Goal: Information Seeking & Learning: Check status

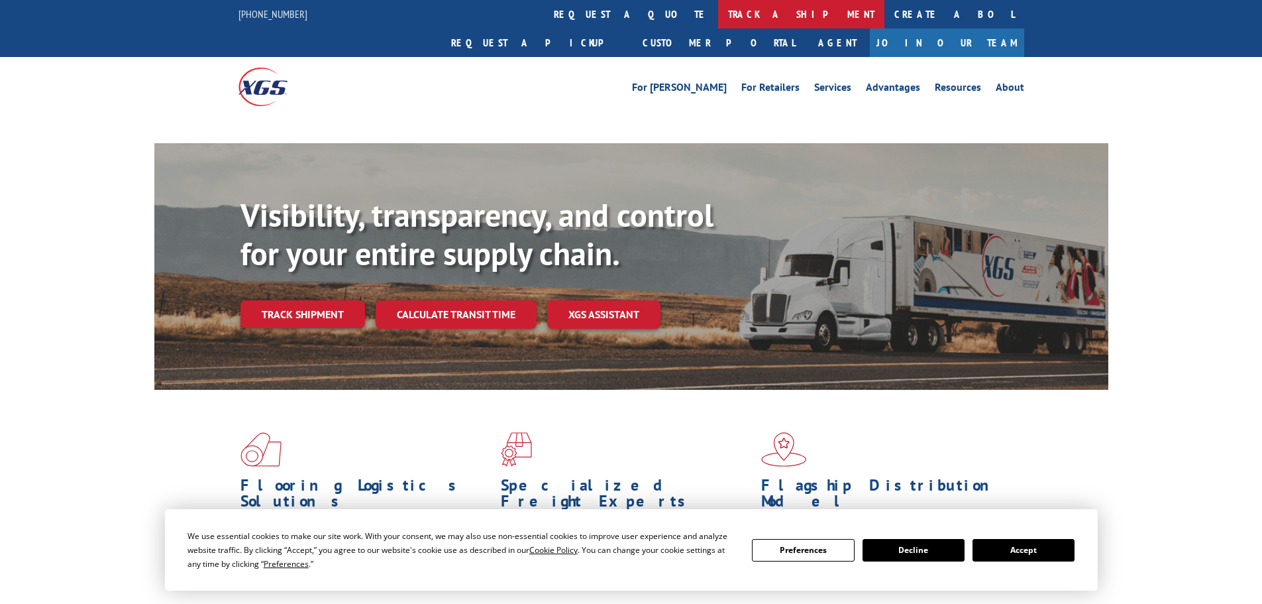
click at [718, 19] on link "track a shipment" at bounding box center [801, 14] width 166 height 28
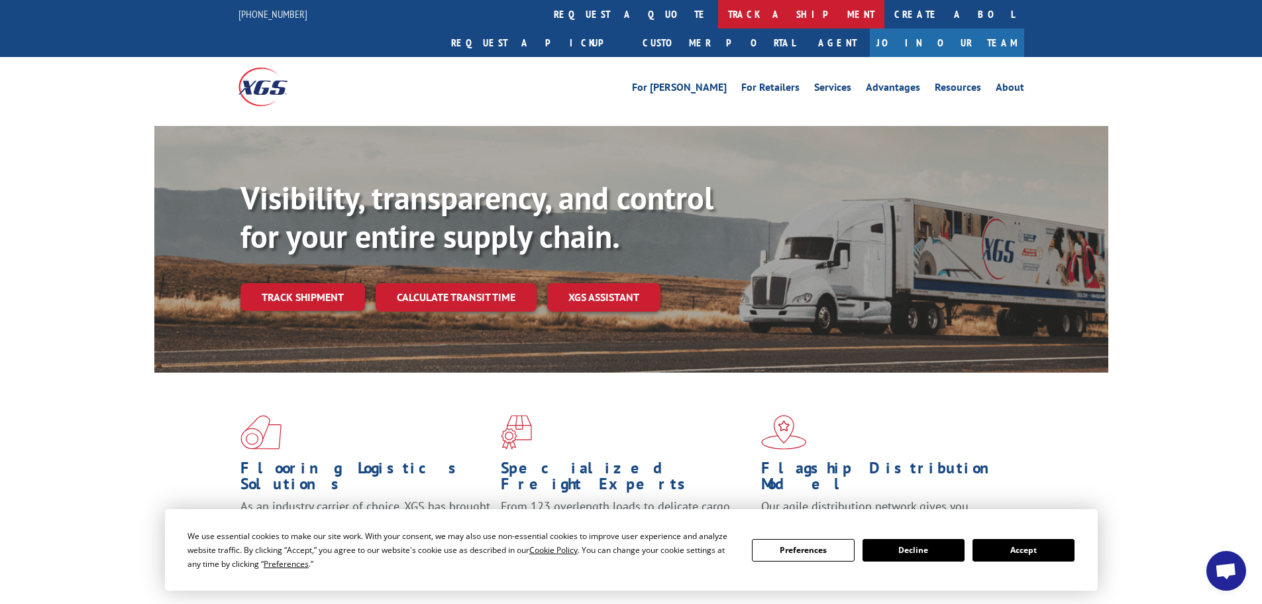
click at [718, 20] on link "track a shipment" at bounding box center [801, 14] width 166 height 28
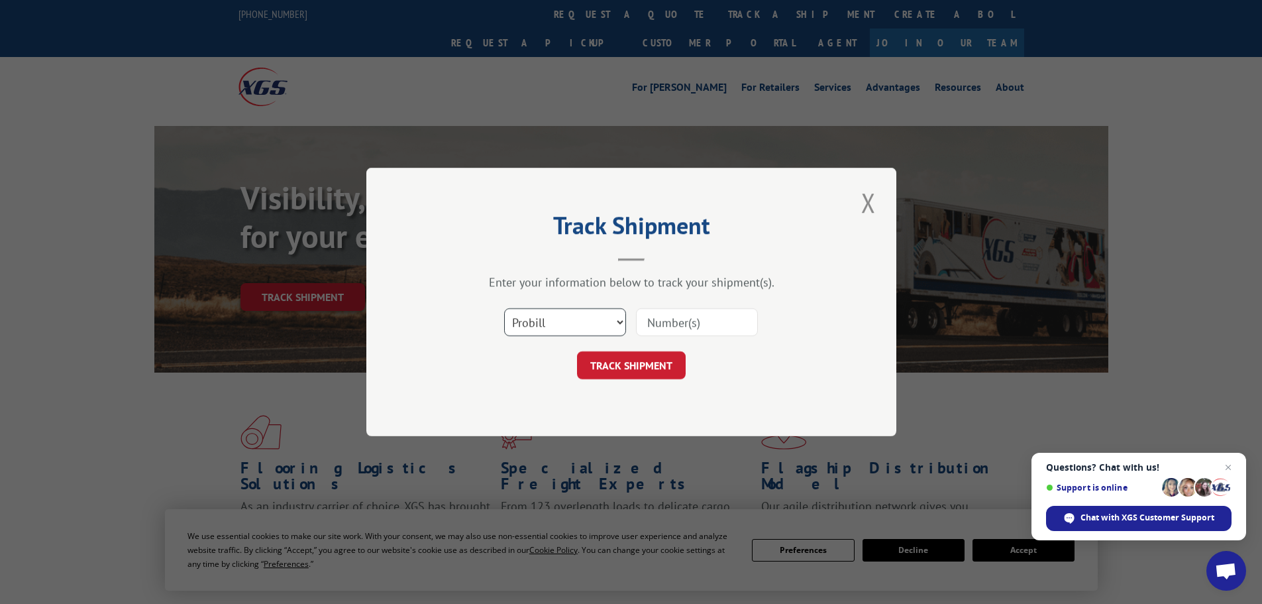
click at [613, 318] on select "Select category... Probill BOL PO" at bounding box center [565, 322] width 122 height 28
select select "bol"
click at [504, 308] on select "Select category... Probill BOL PO" at bounding box center [565, 322] width 122 height 28
click at [653, 332] on input at bounding box center [697, 322] width 122 height 28
paste input "421726"
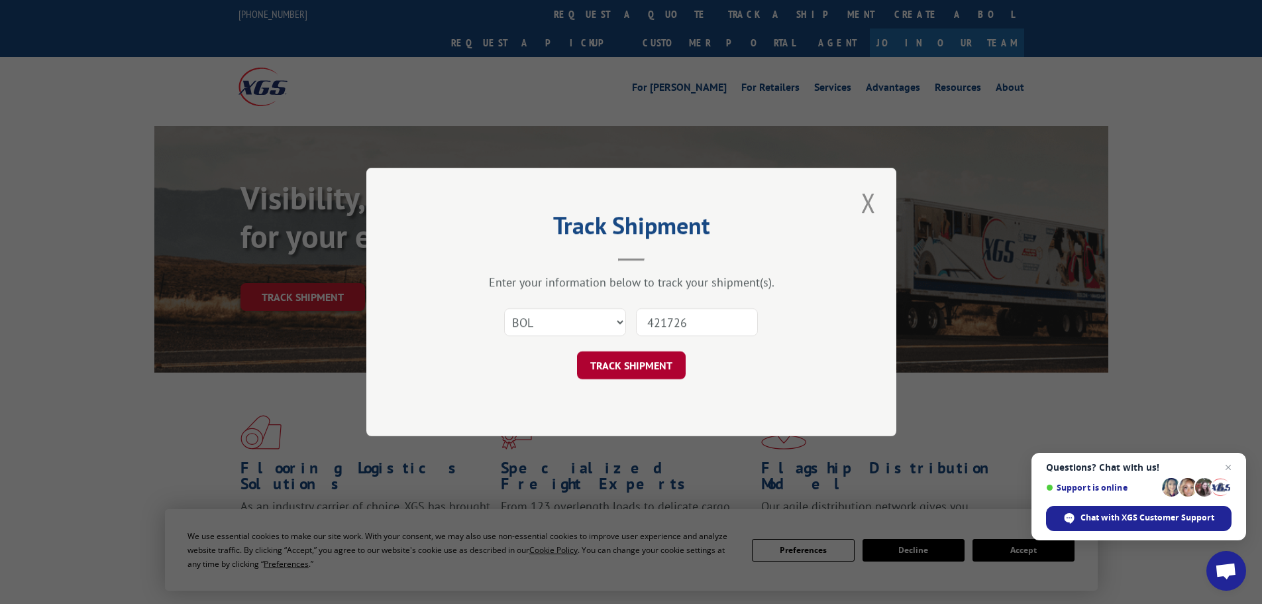
type input "421726"
click at [657, 354] on button "TRACK SHIPMENT" at bounding box center [631, 365] width 109 height 28
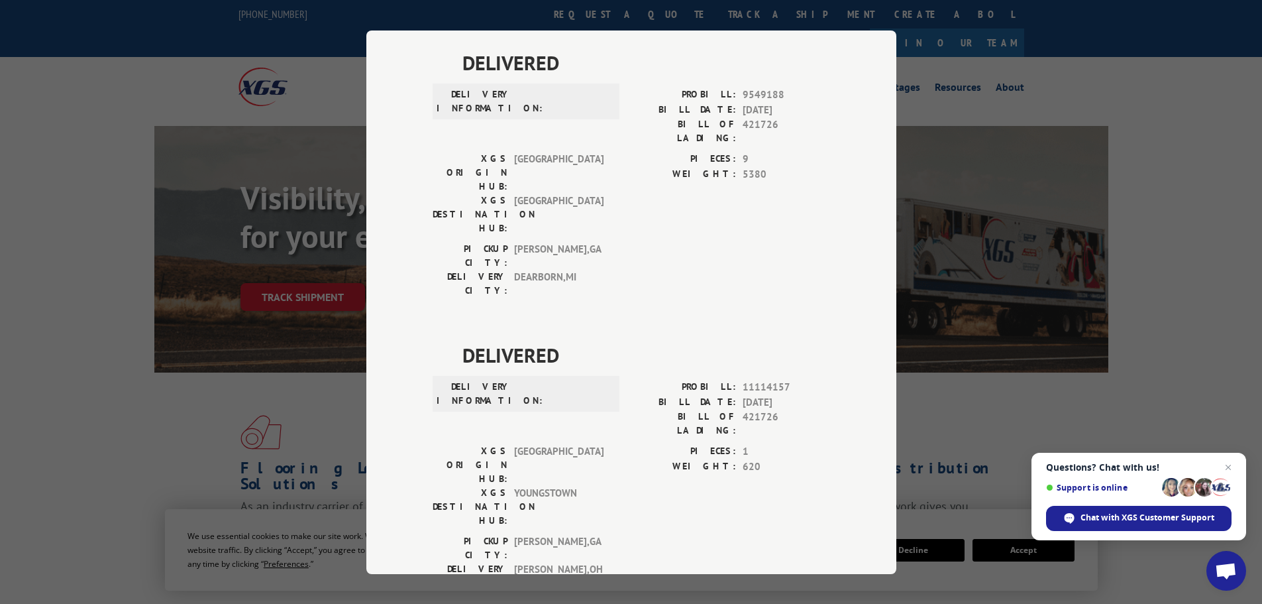
scroll to position [688, 0]
